Goal: Communication & Community: Participate in discussion

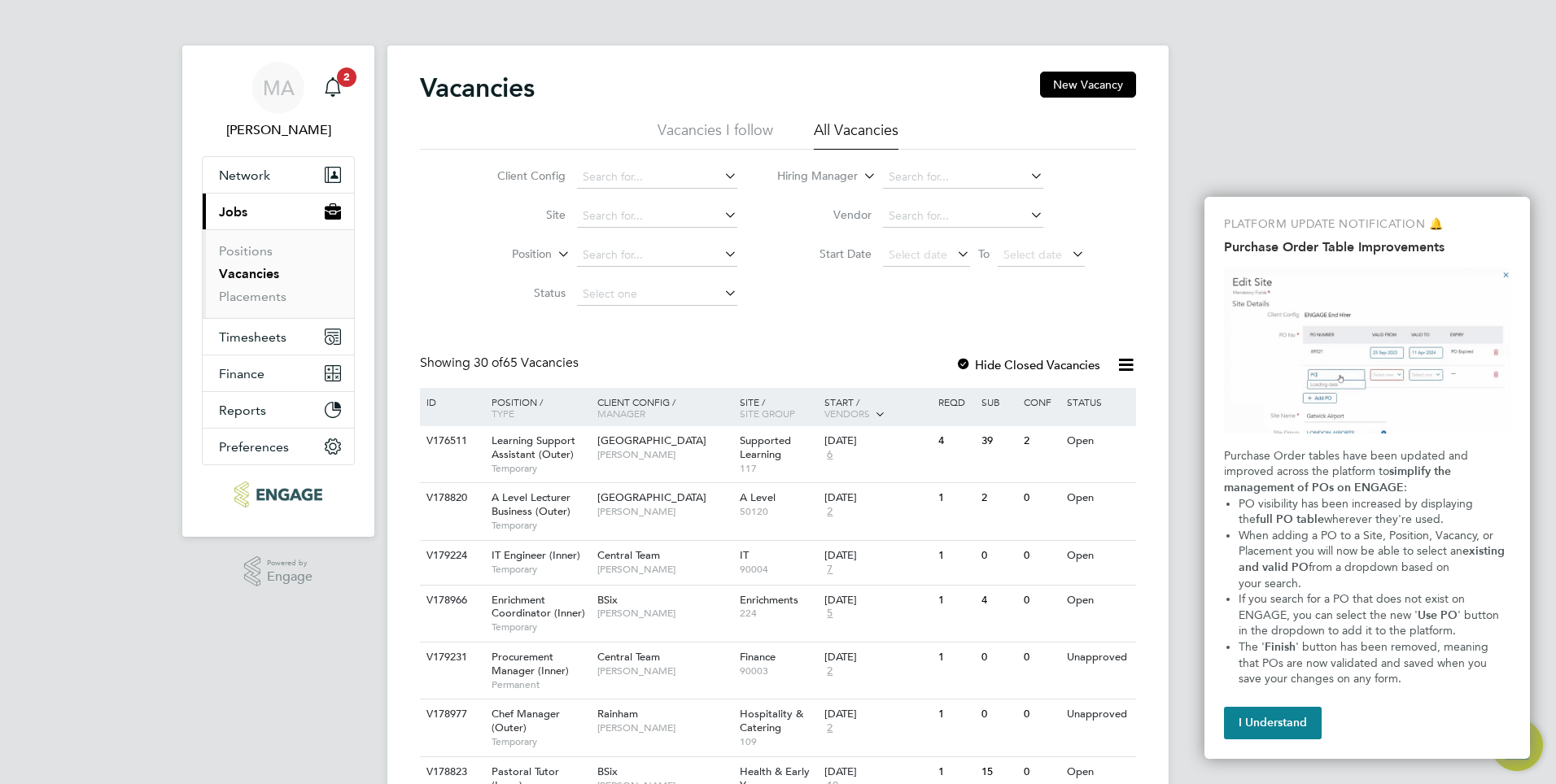
click at [1027, 178] on icon at bounding box center [1027, 176] width 0 height 23
click at [1027, 176] on icon at bounding box center [1027, 176] width 0 height 23
click at [878, 135] on li "All Vacancies" at bounding box center [856, 135] width 85 height 29
click at [914, 216] on input at bounding box center [963, 216] width 160 height 23
type input "carb"
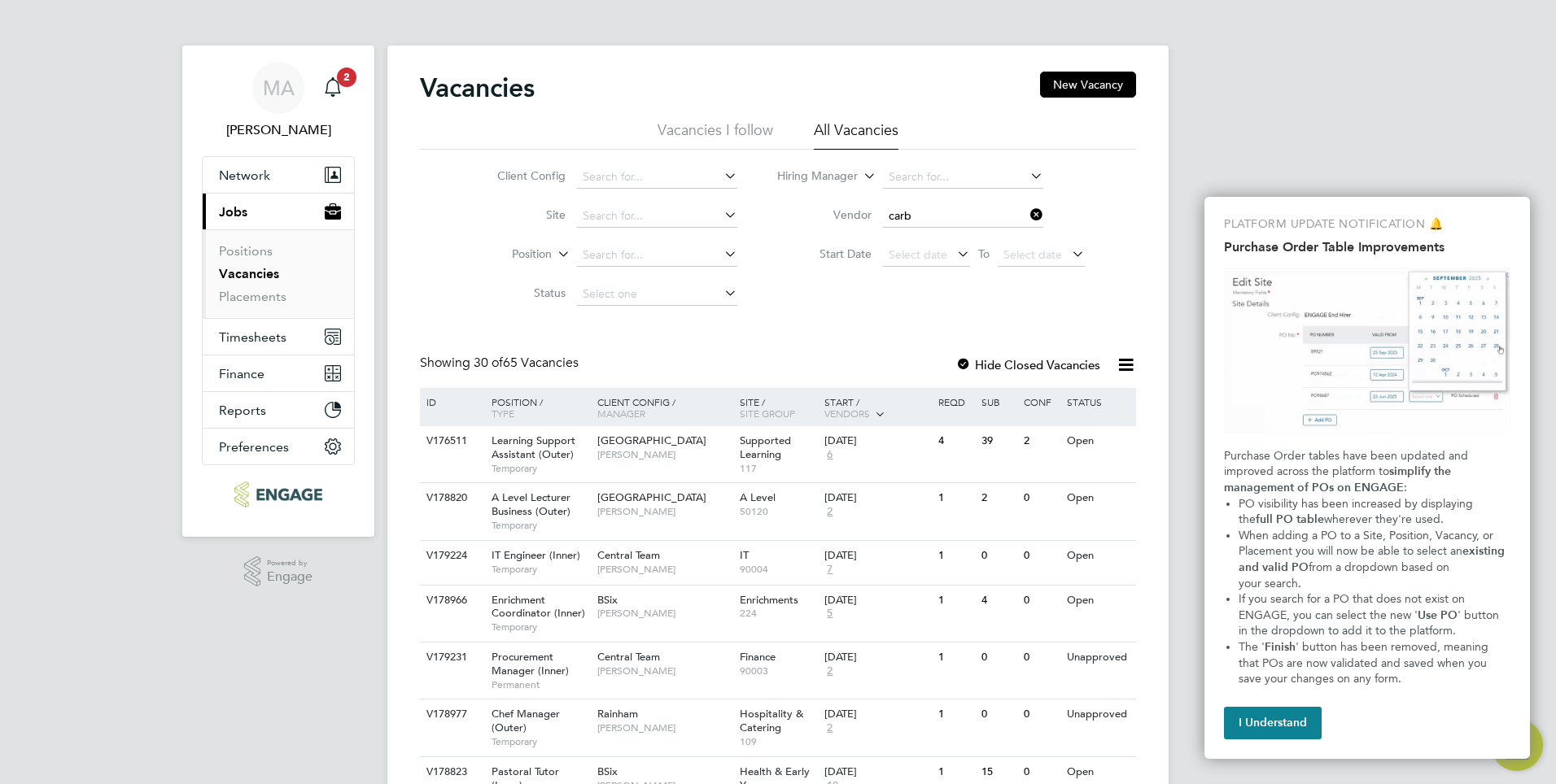
click at [1027, 213] on icon at bounding box center [1027, 214] width 0 height 23
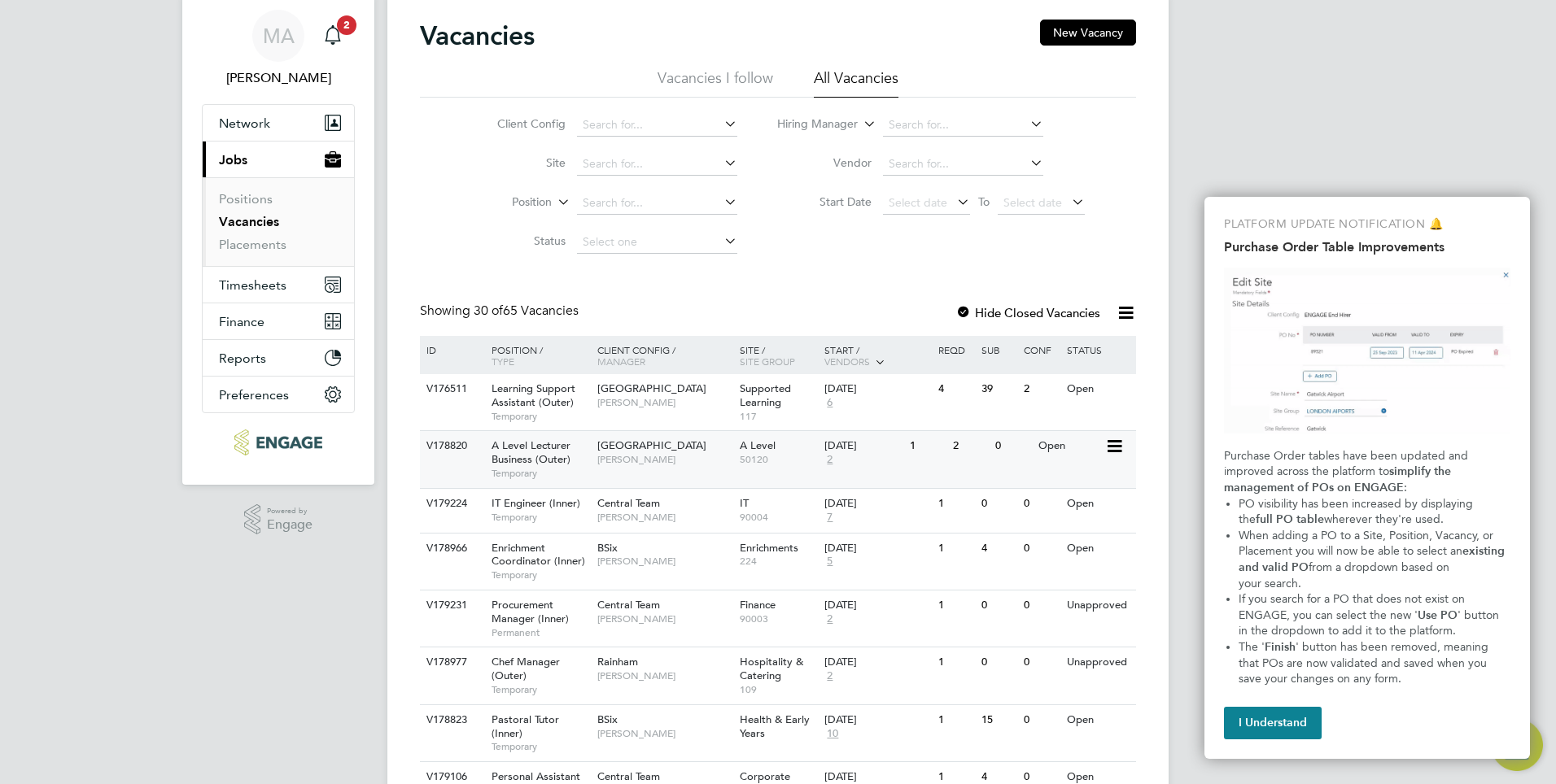
scroll to position [81, 0]
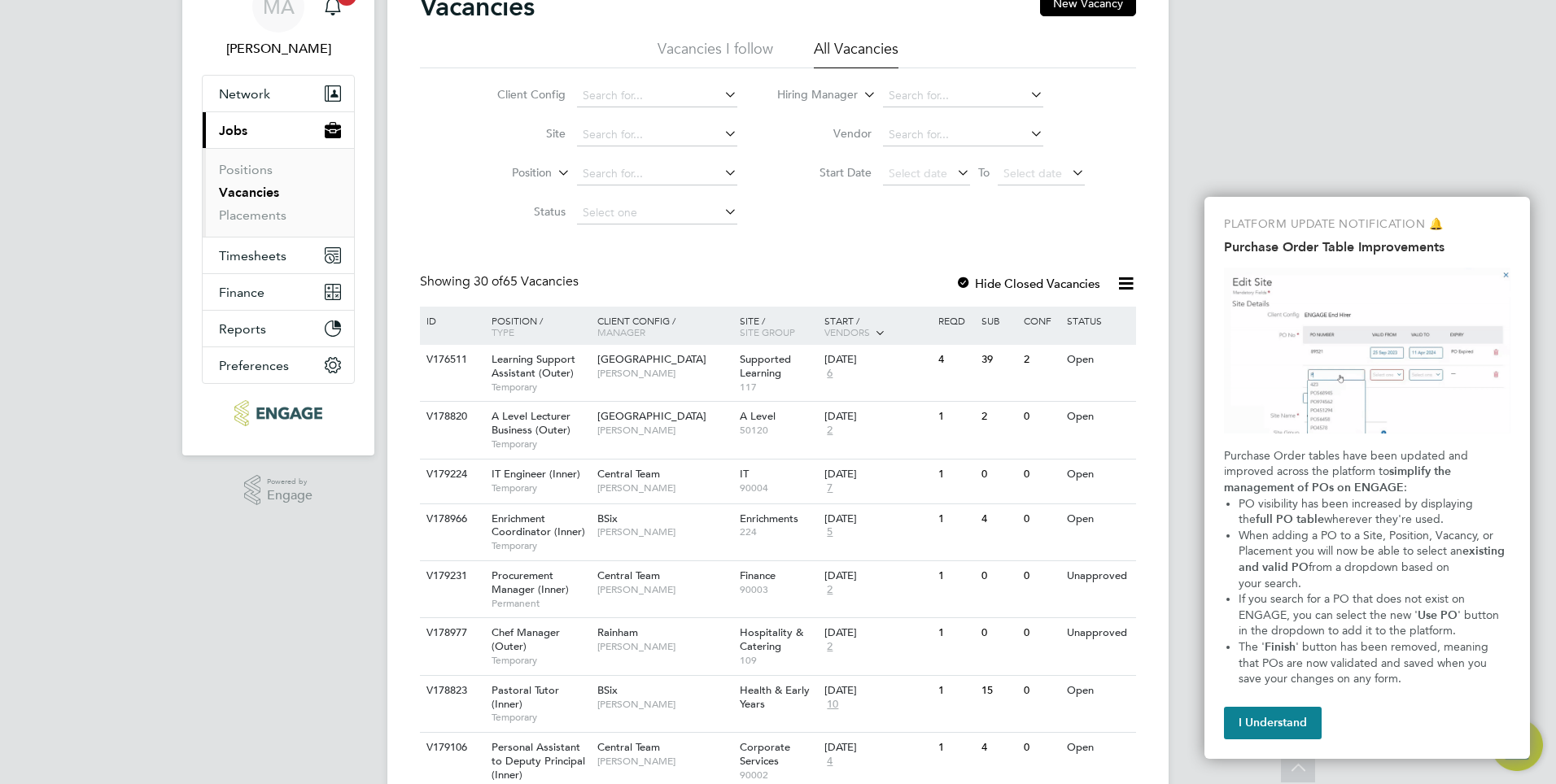
click at [700, 48] on li "Vacancies I follow" at bounding box center [715, 54] width 116 height 29
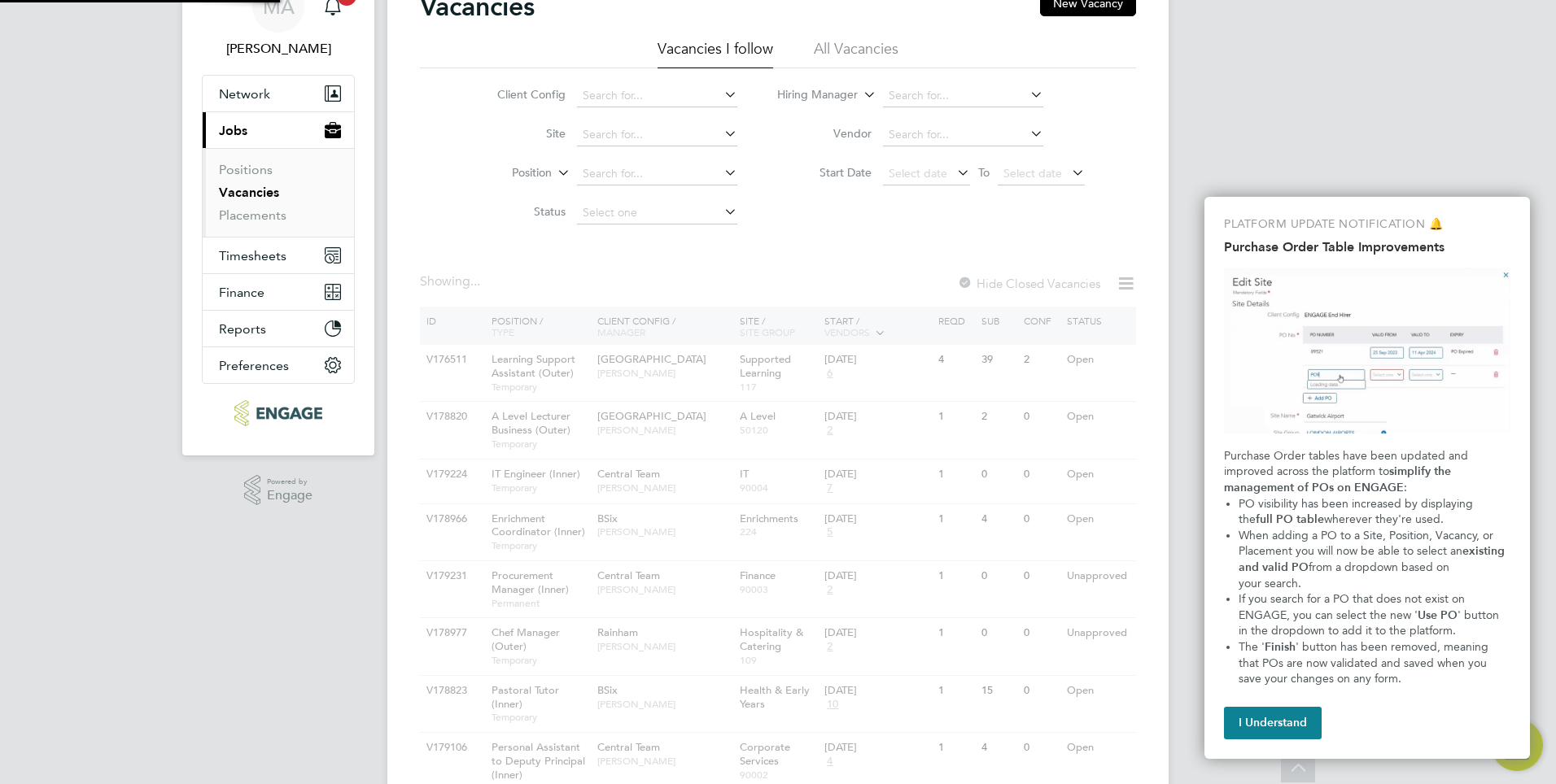
scroll to position [0, 0]
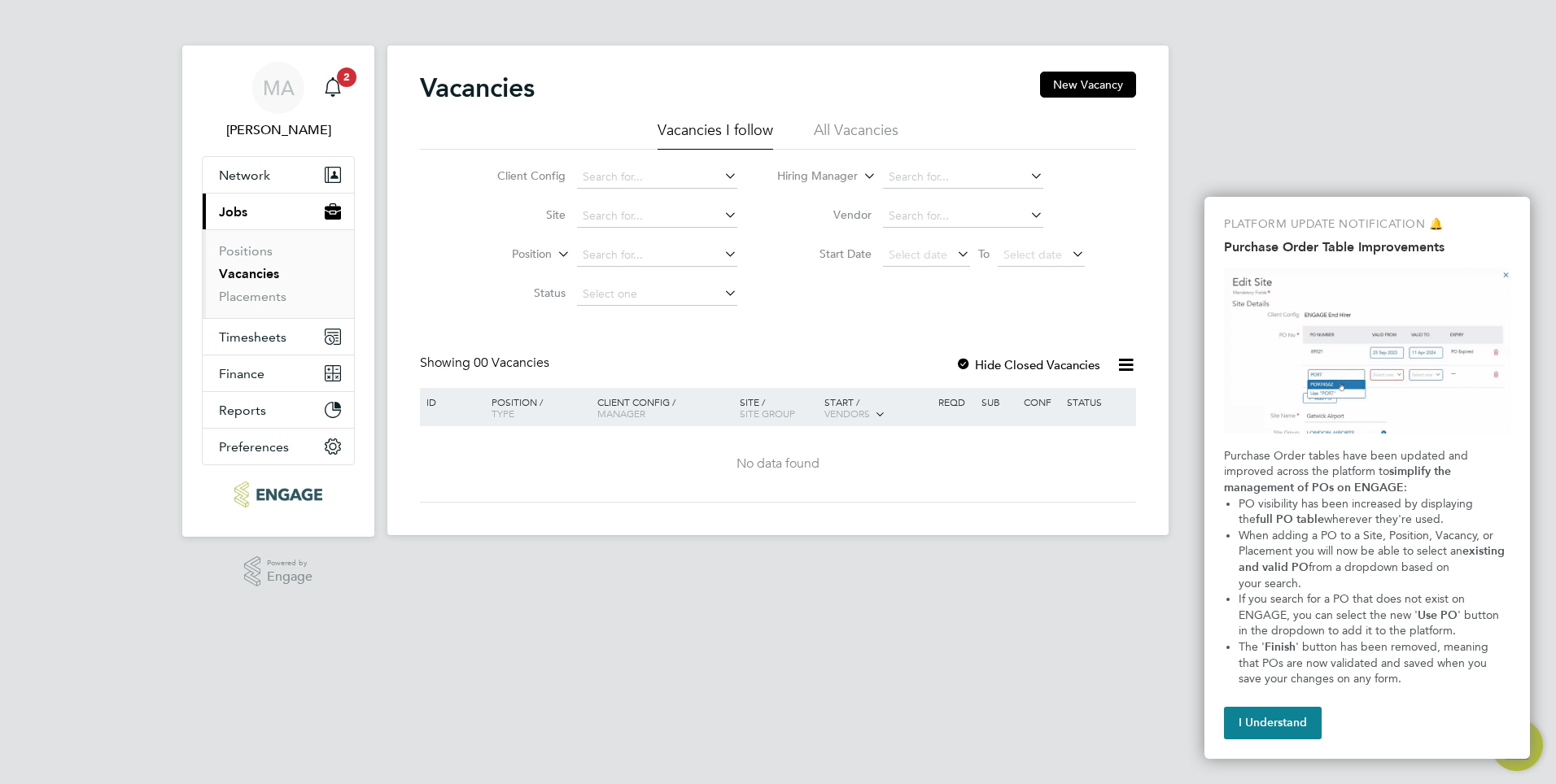
drag, startPoint x: 845, startPoint y: 130, endPoint x: 828, endPoint y: 161, distance: 35.4
click at [846, 130] on li "All Vacancies" at bounding box center [856, 135] width 85 height 29
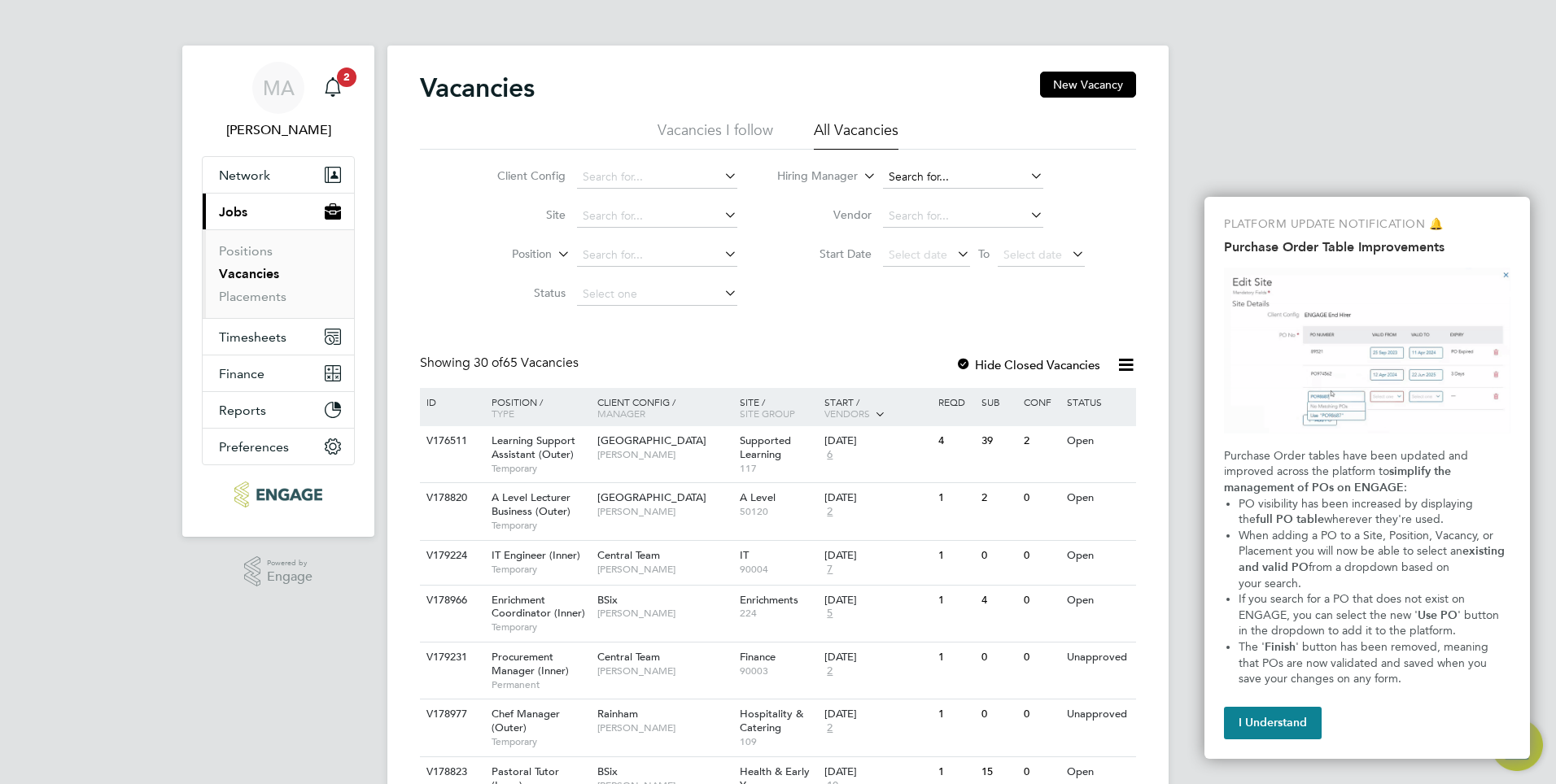
click at [957, 173] on input at bounding box center [963, 177] width 160 height 23
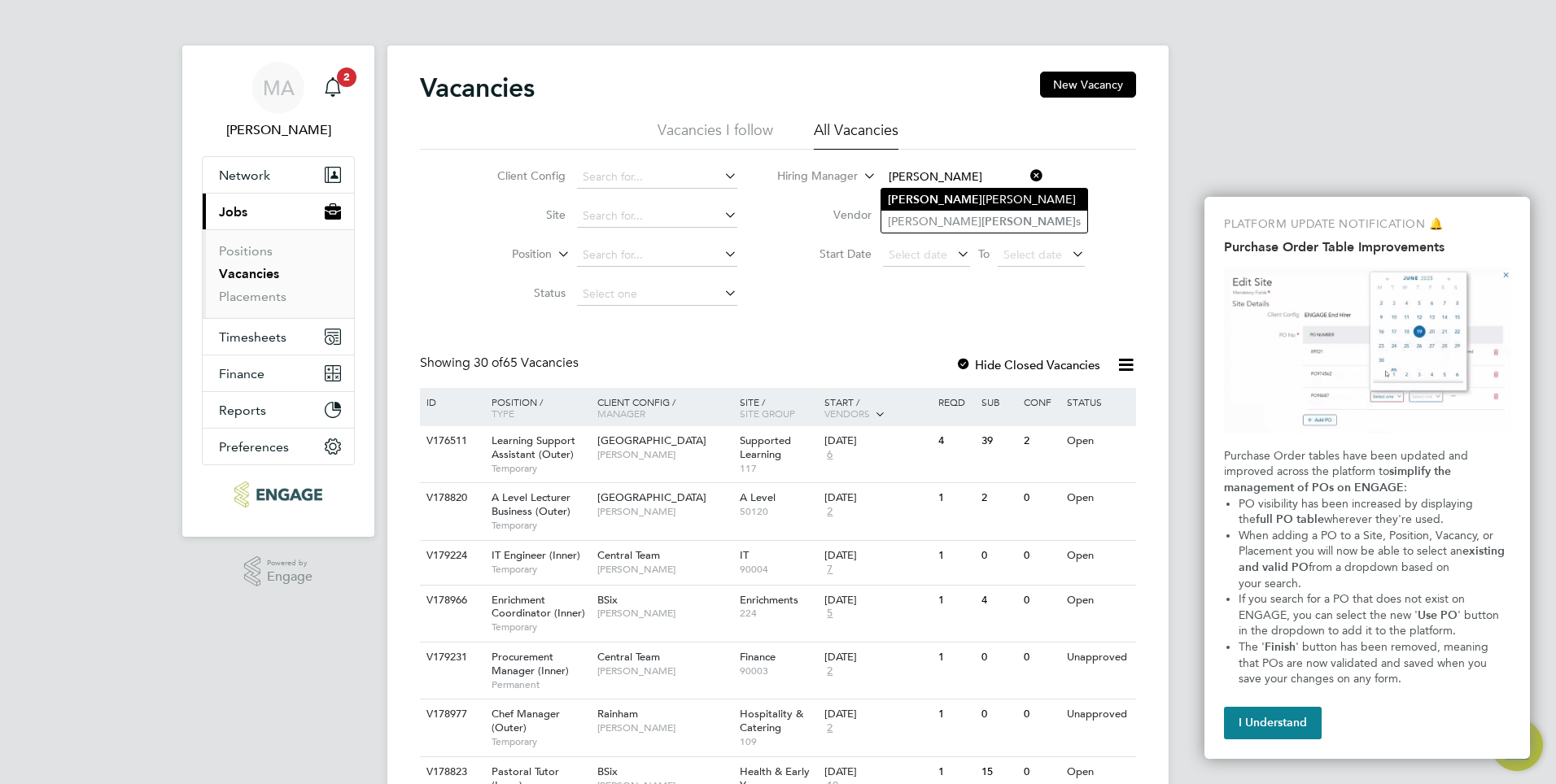
click at [926, 201] on li "[PERSON_NAME]" at bounding box center [984, 200] width 206 height 22
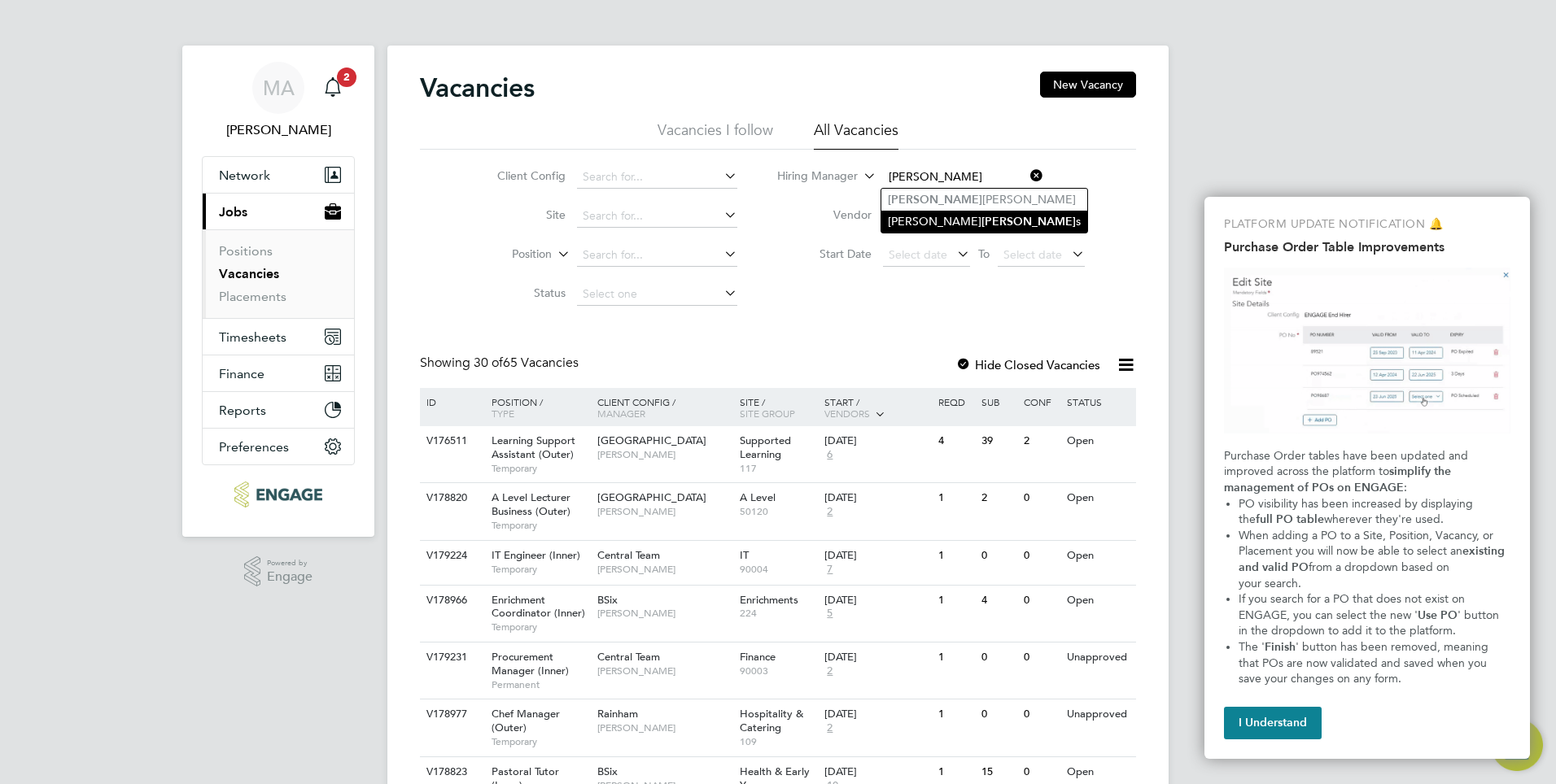
type input "[PERSON_NAME]"
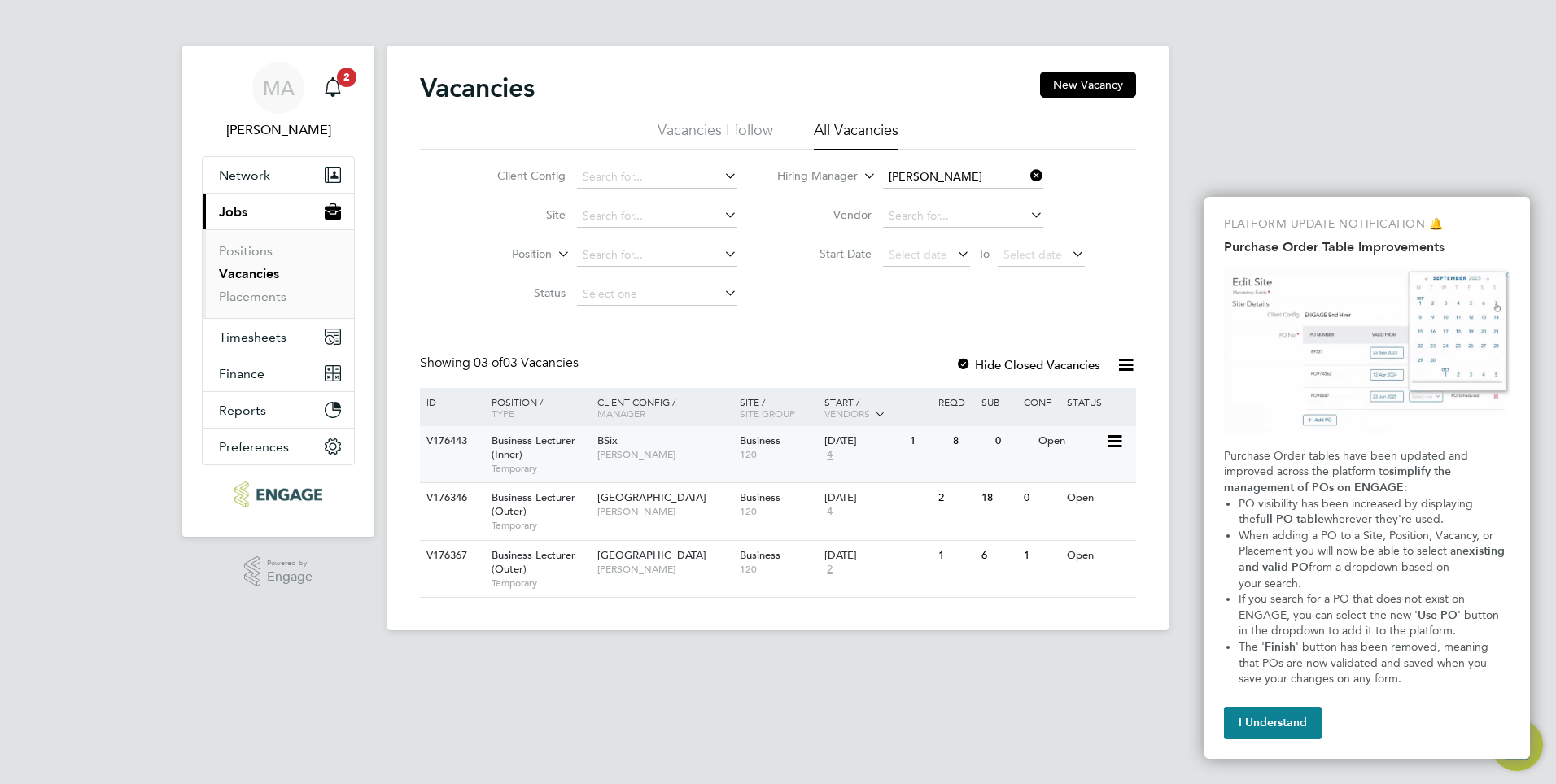
click at [533, 441] on span "Business Lecturer (Inner)" at bounding box center [534, 447] width 84 height 27
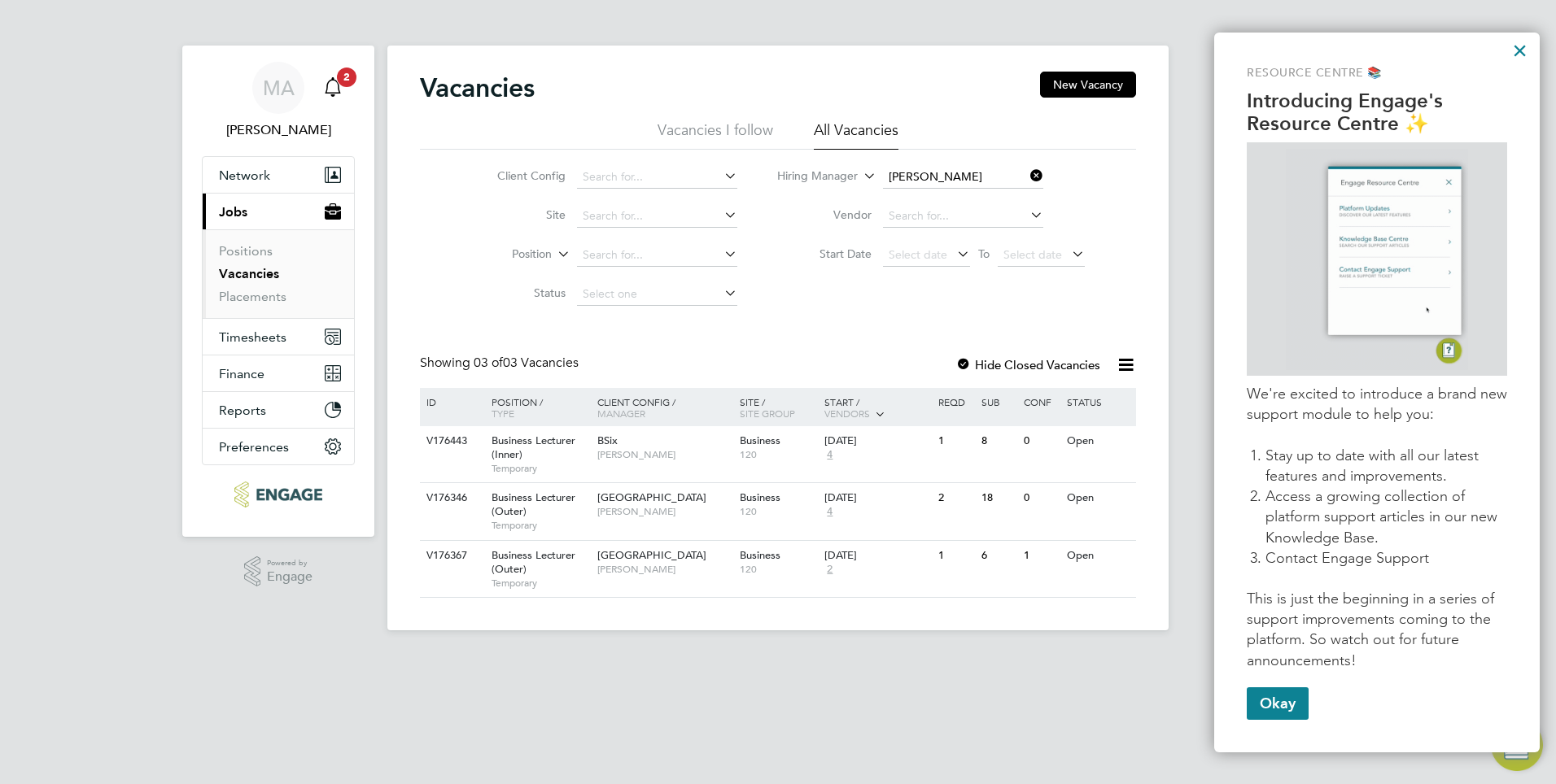
click at [339, 86] on icon "Main navigation" at bounding box center [332, 85] width 15 height 16
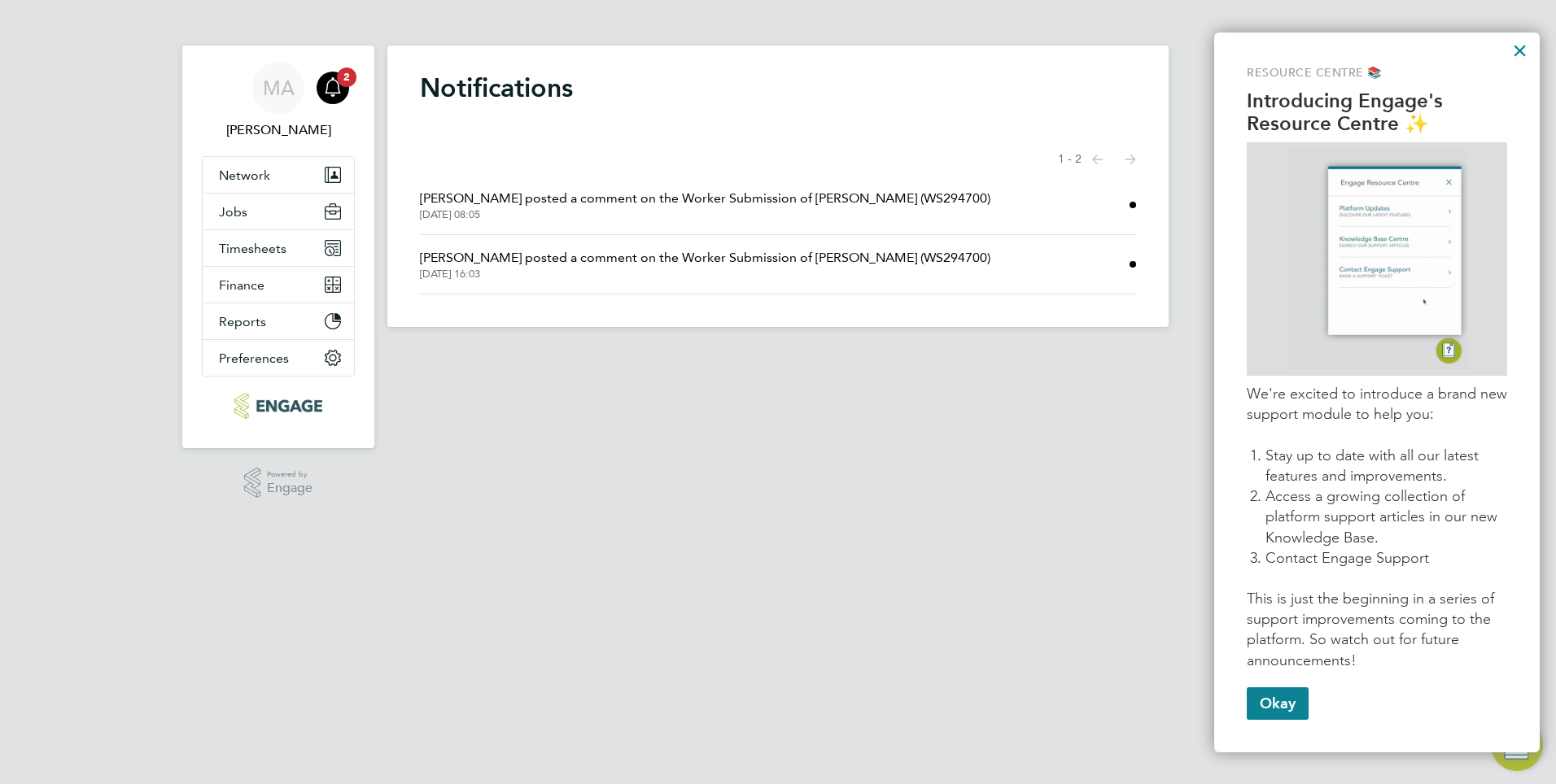
click at [669, 256] on span "[PERSON_NAME] posted a comment on the Worker Submission of [PERSON_NAME] (WS294…" at bounding box center [705, 257] width 571 height 20
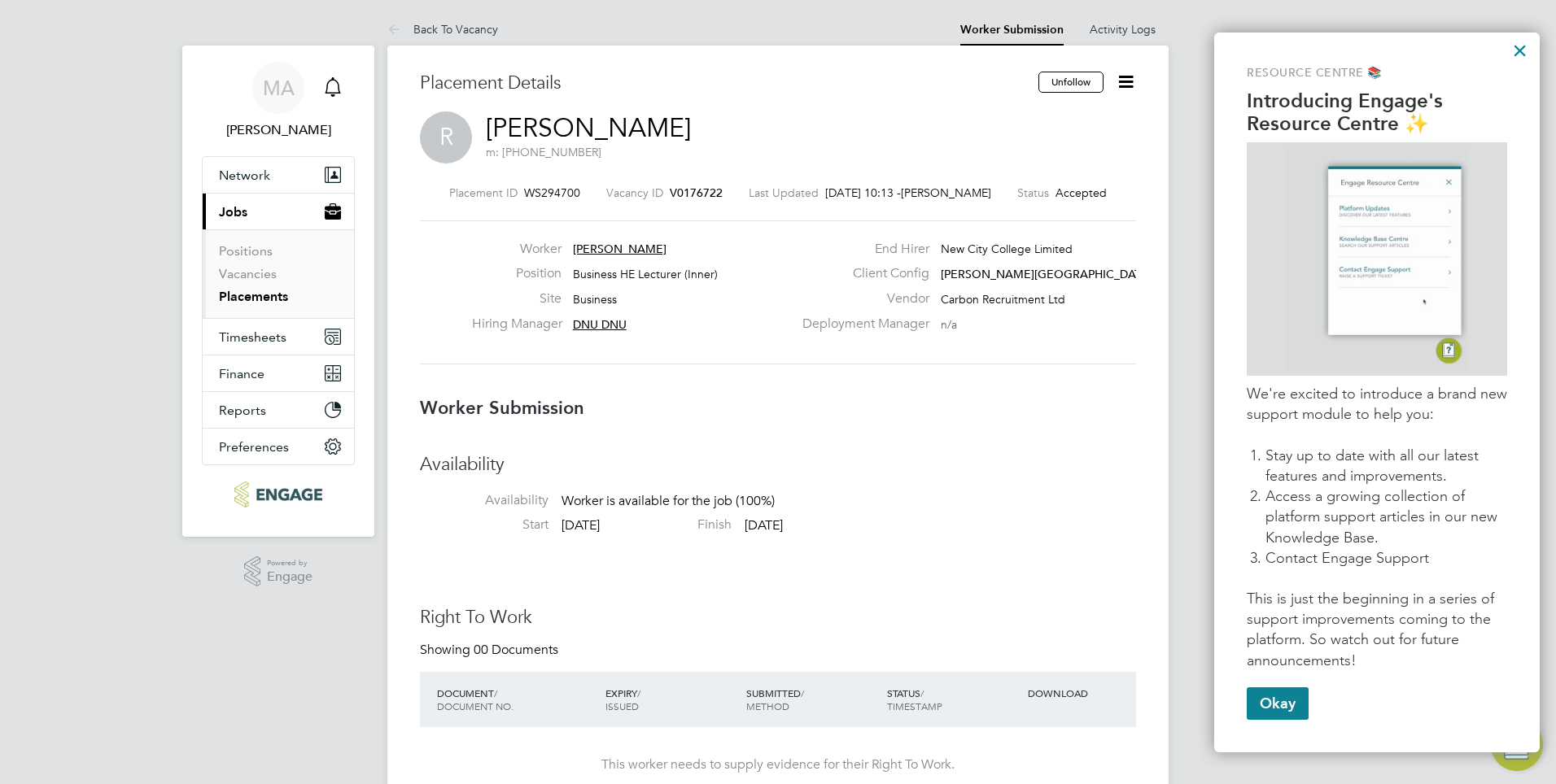
click at [331, 90] on icon "Main navigation" at bounding box center [333, 87] width 20 height 20
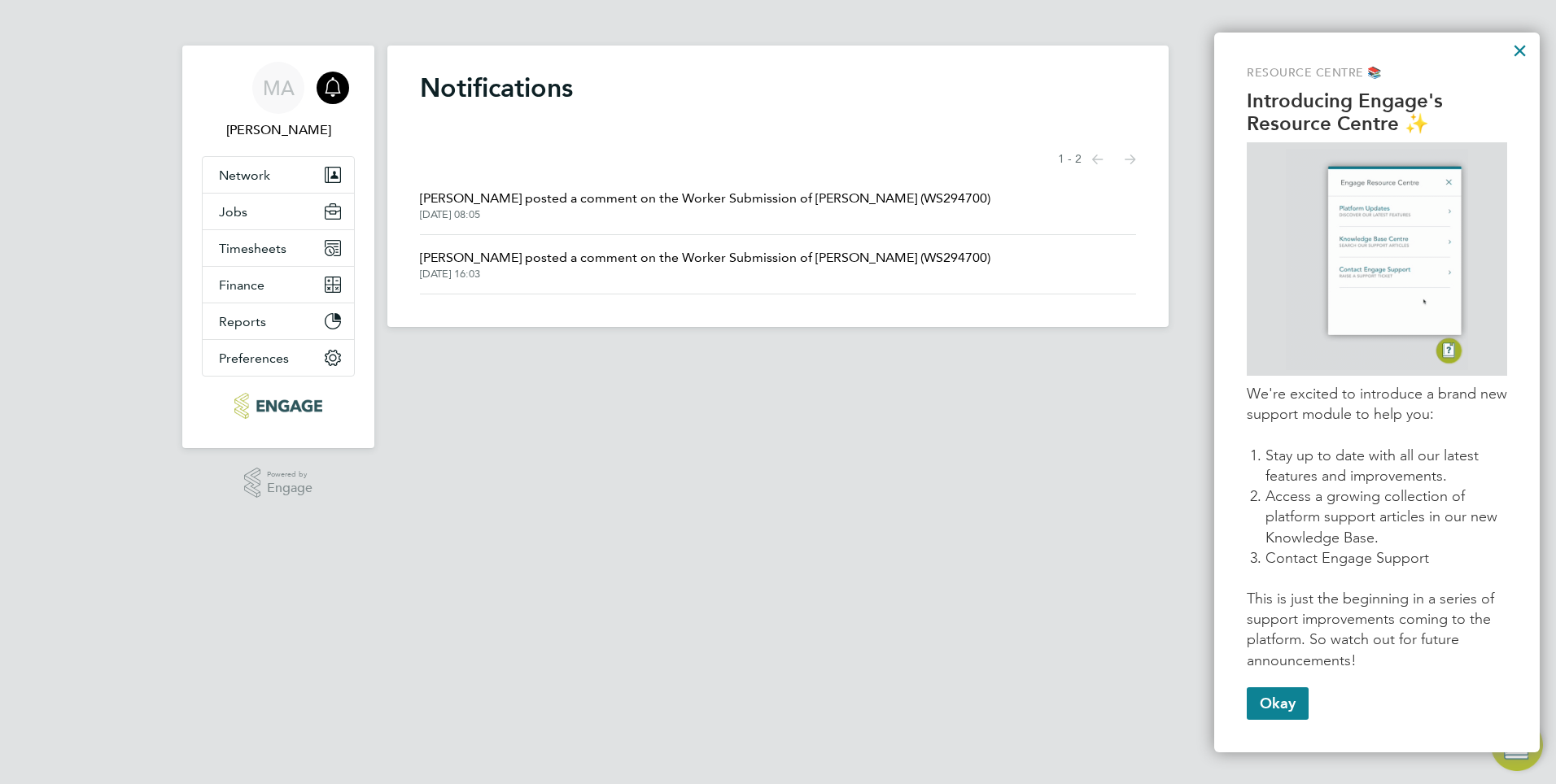
click at [512, 197] on span "[PERSON_NAME] posted a comment on the Worker Submission of [PERSON_NAME] (WS294…" at bounding box center [705, 198] width 571 height 20
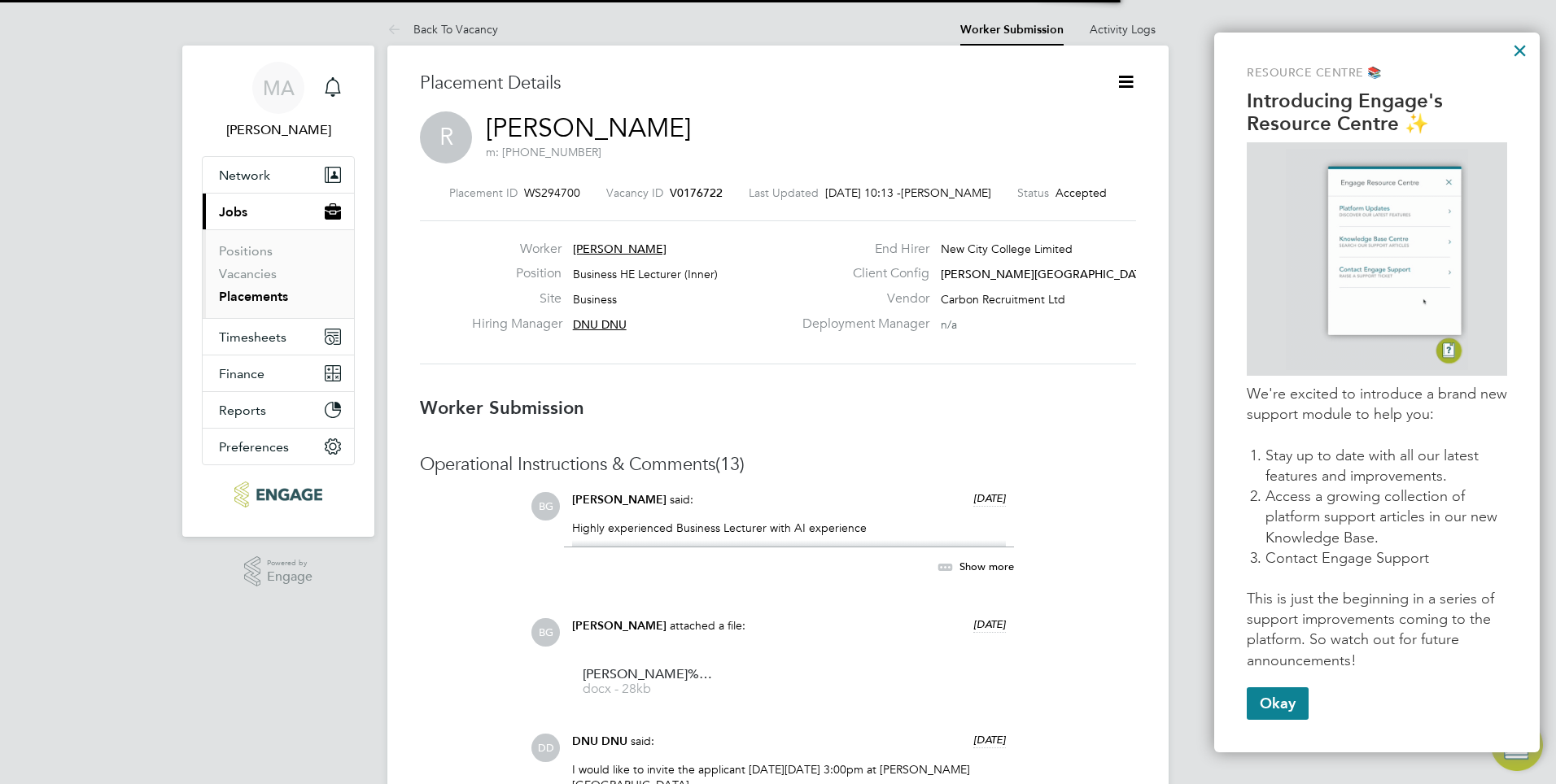
scroll to position [8, 8]
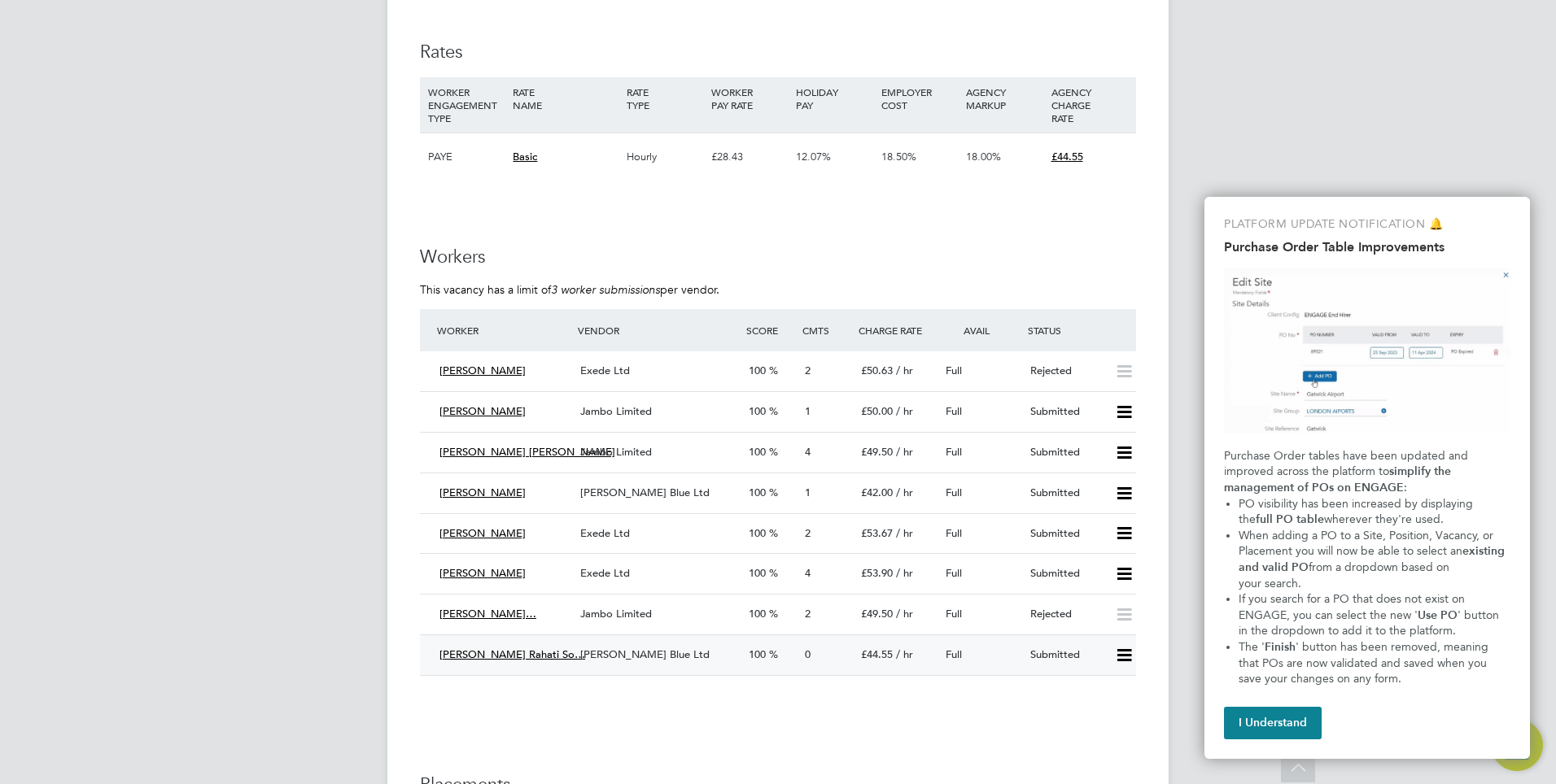
click at [469, 648] on span "Sheida Rahati Rahati So…" at bounding box center [512, 654] width 146 height 14
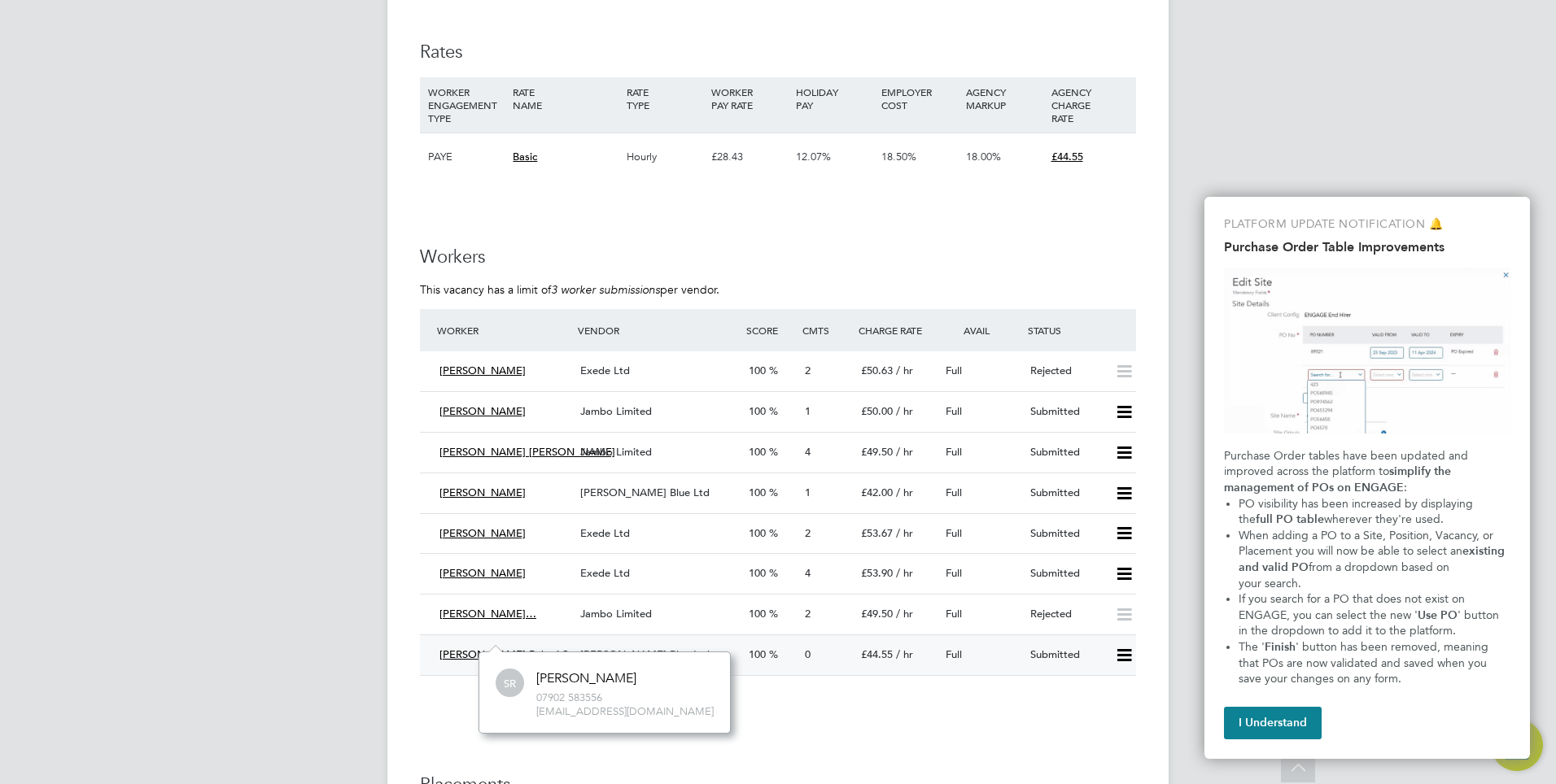
click at [621, 648] on span "Henry Blue Ltd" at bounding box center [645, 654] width 130 height 14
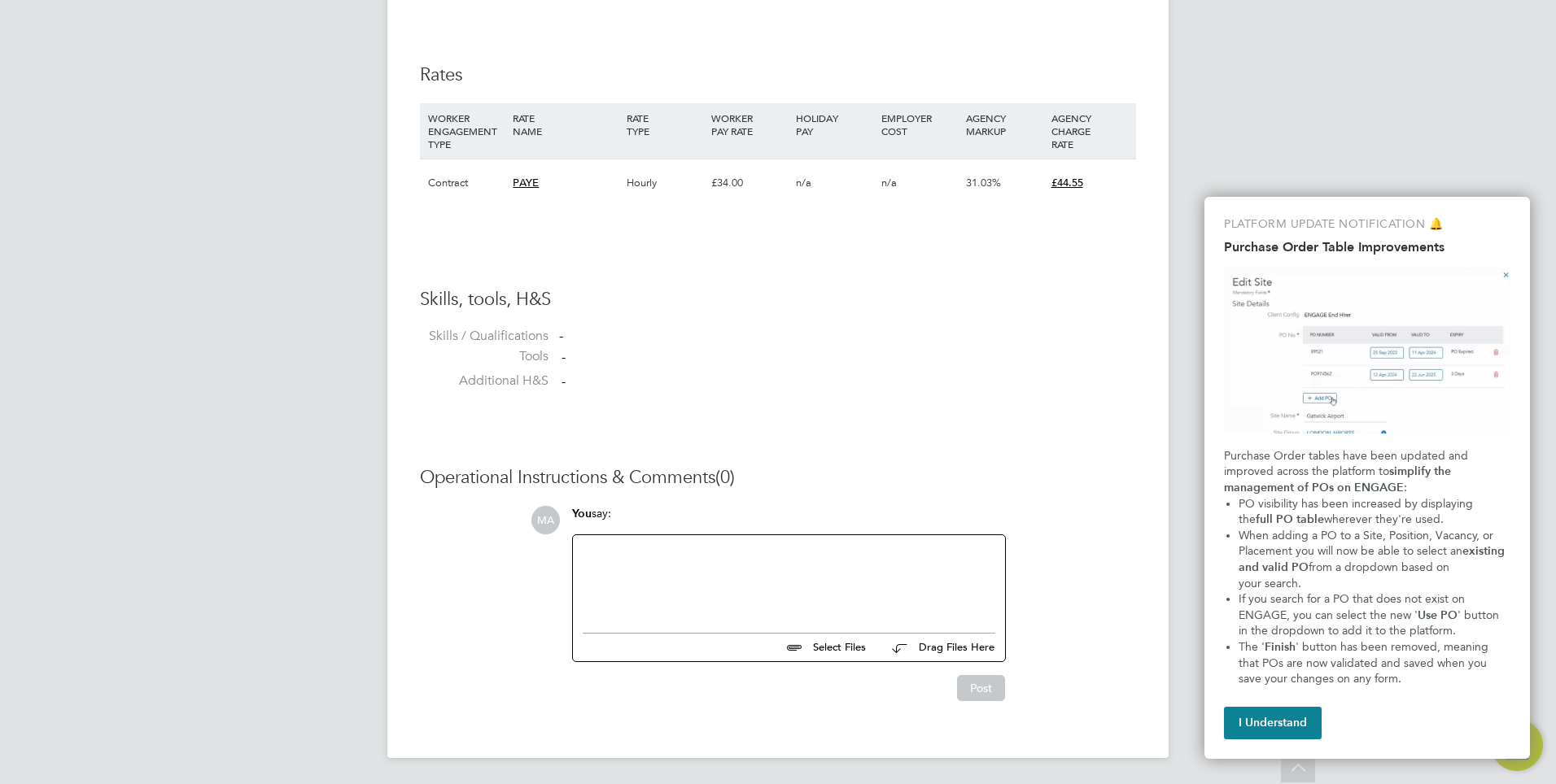
click at [616, 550] on div at bounding box center [789, 580] width 413 height 70
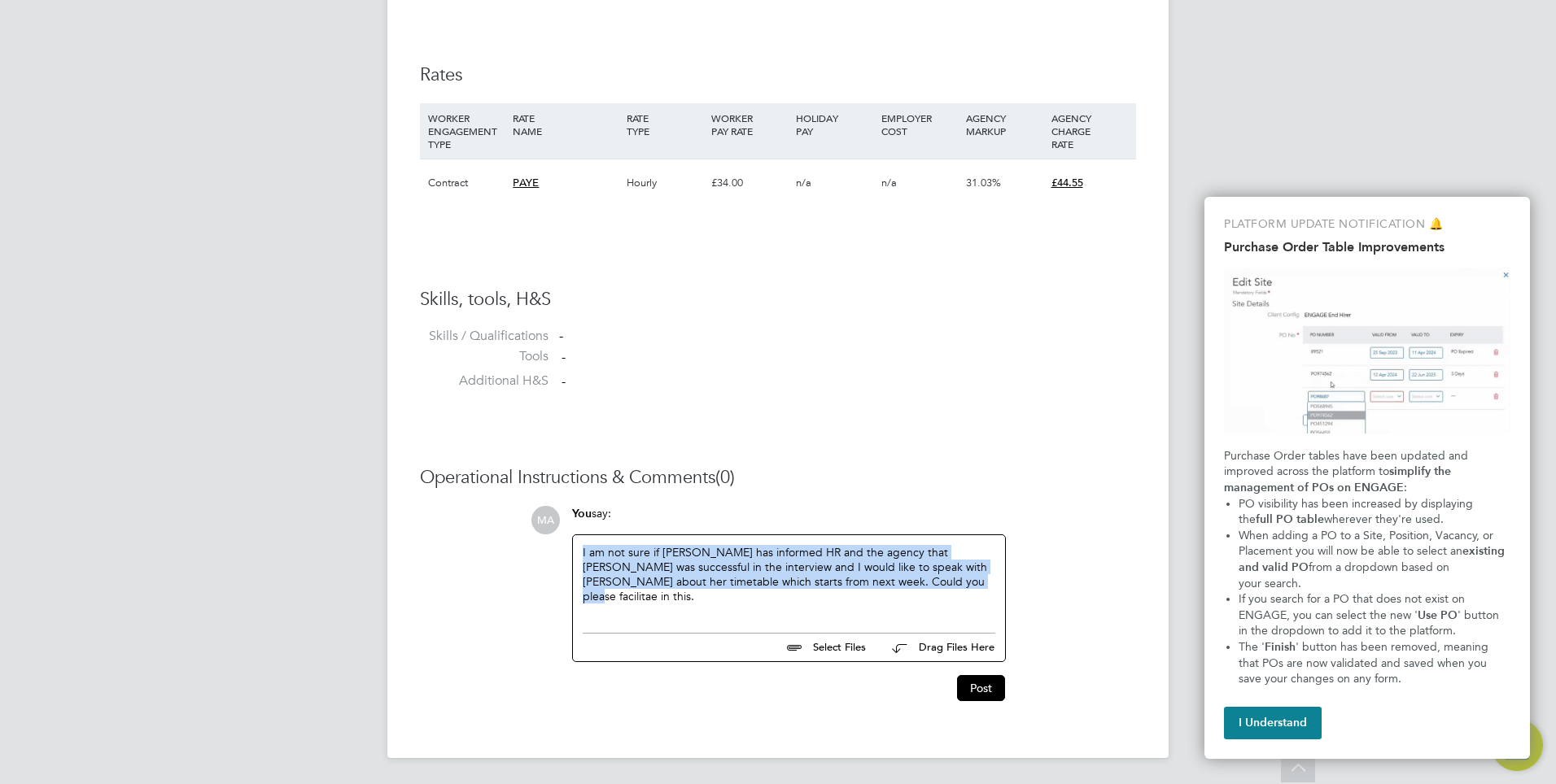
drag, startPoint x: 958, startPoint y: 586, endPoint x: 576, endPoint y: 552, distance: 383.5
click at [576, 552] on div "I am not sure if Aaron has informed HR and the agency that Sheida was successfu…" at bounding box center [790, 580] width 433 height 89
drag, startPoint x: 576, startPoint y: 552, endPoint x: 623, endPoint y: 559, distance: 47.5
copy div "I am not sure if Aaron has informed HR and the agency that Sheida was successfu…"
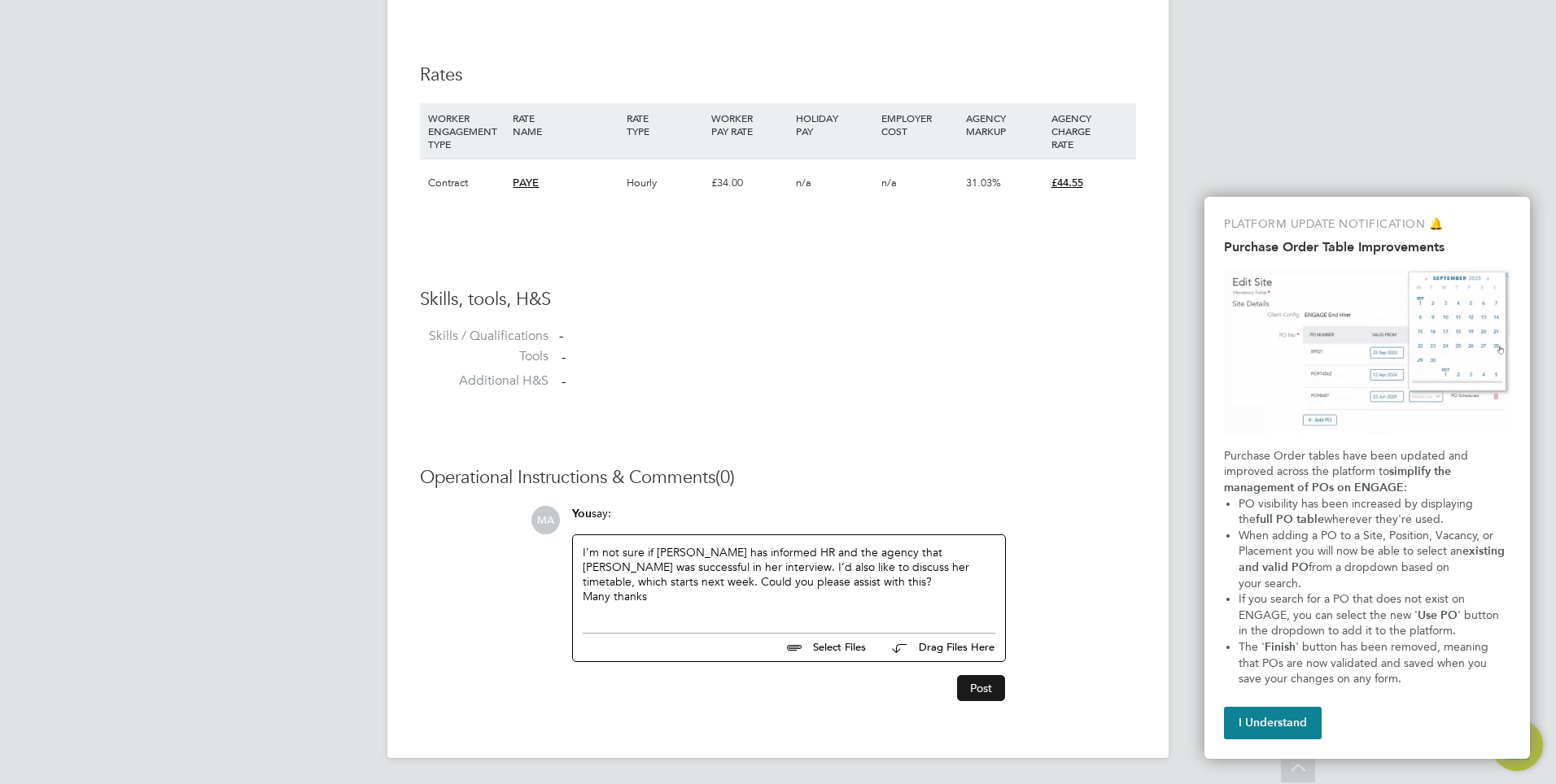
click at [974, 692] on button "Post" at bounding box center [981, 688] width 48 height 26
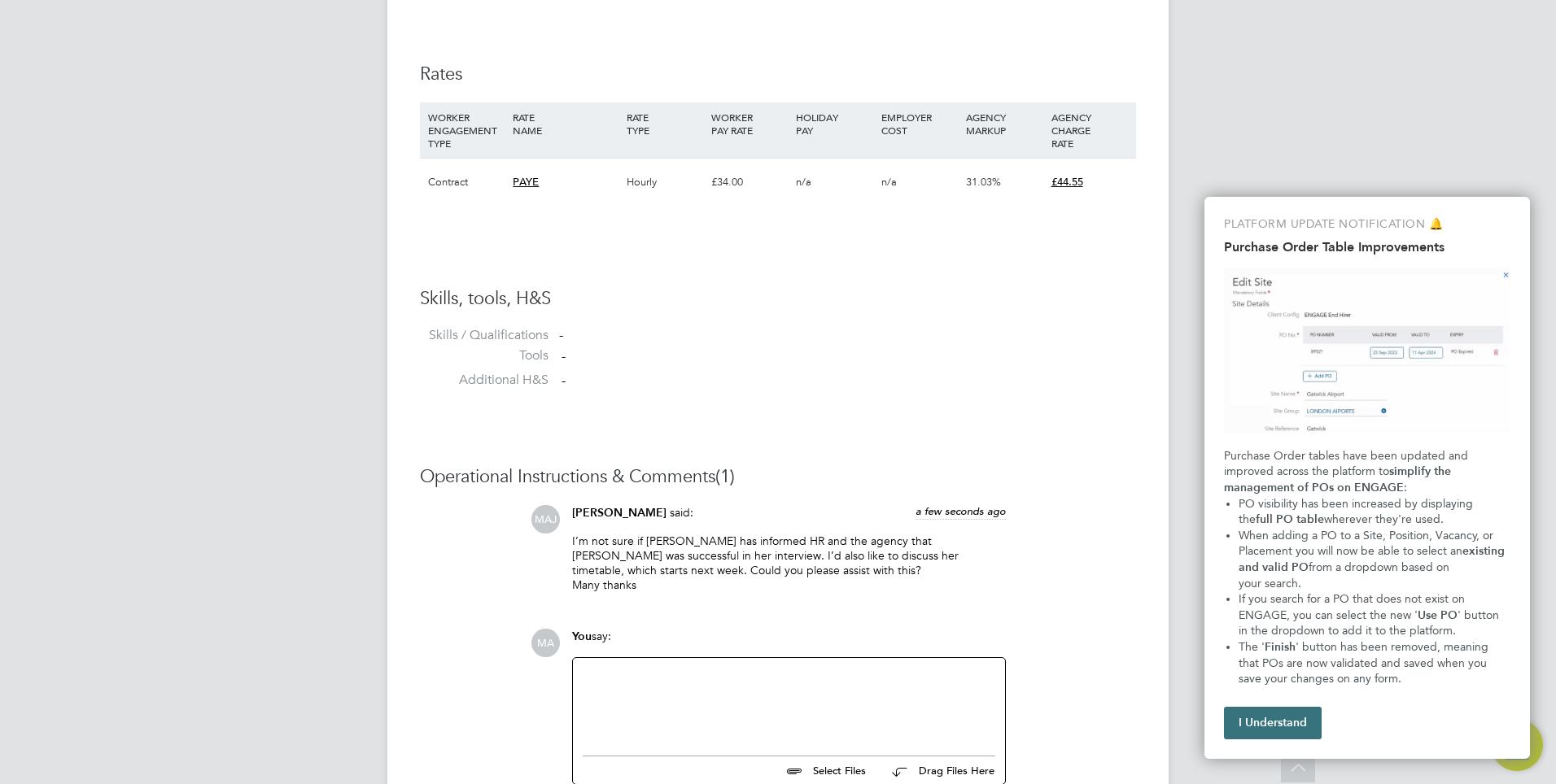
click at [1286, 733] on button "I Understand" at bounding box center [1273, 723] width 98 height 33
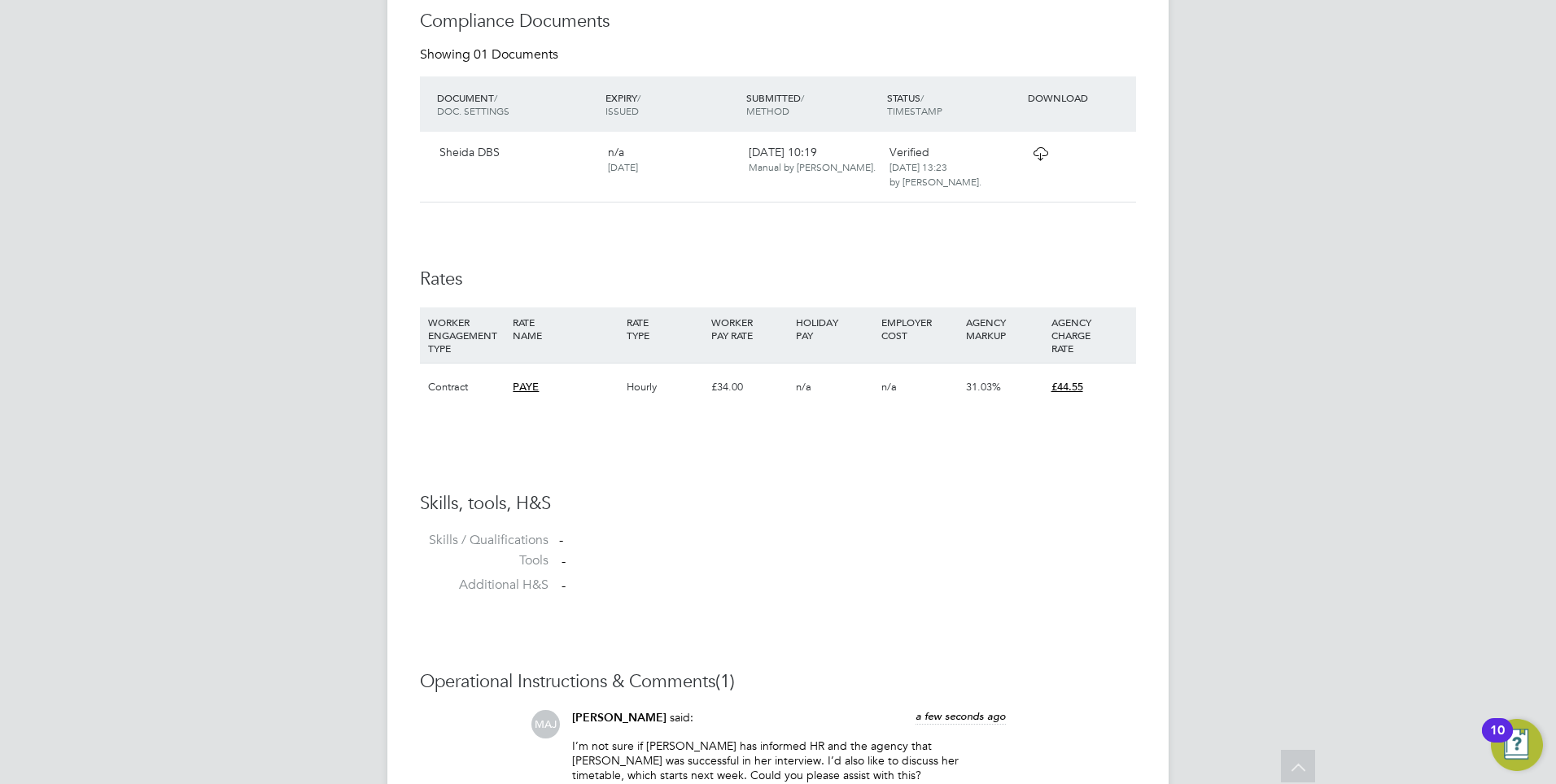
scroll to position [799, 0]
